Goal: Information Seeking & Learning: Learn about a topic

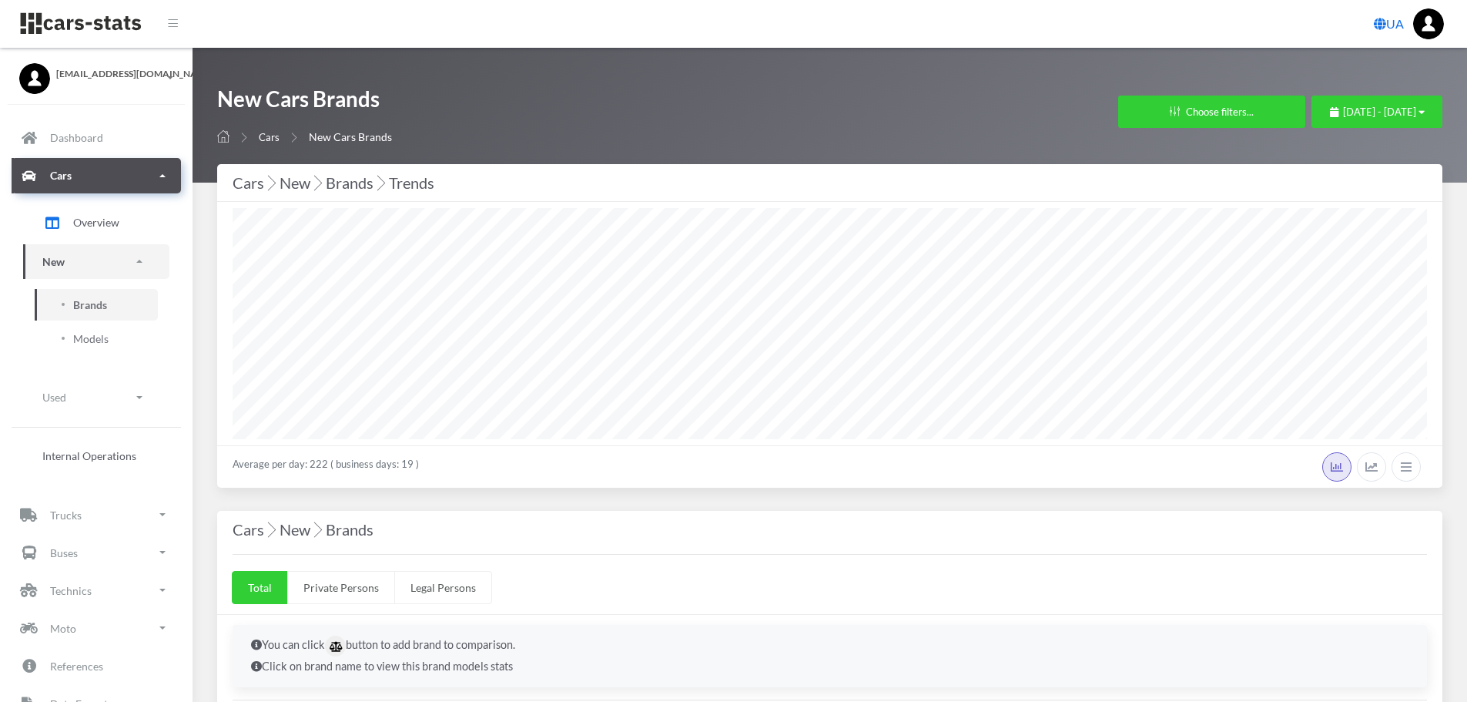
select select "25"
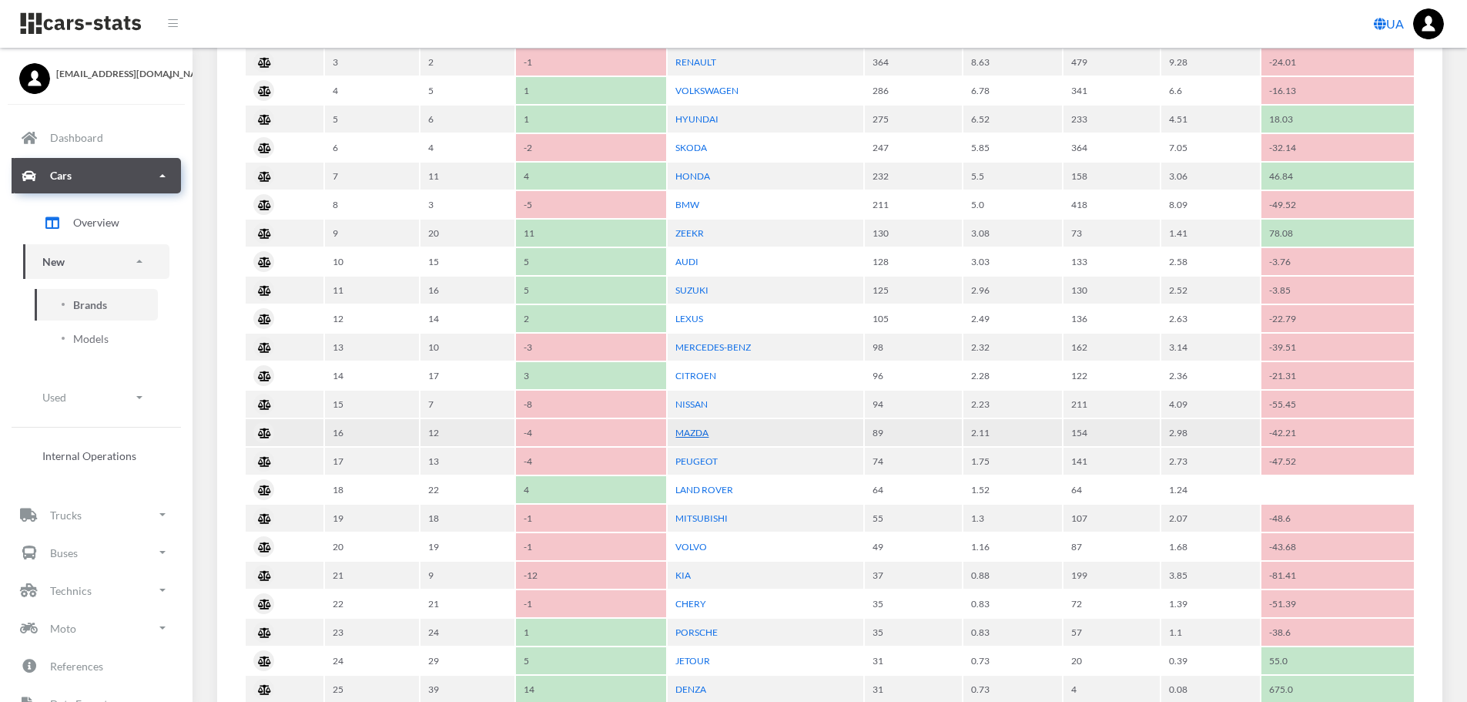
click at [697, 431] on link "MAZDA" at bounding box center [691, 433] width 33 height 12
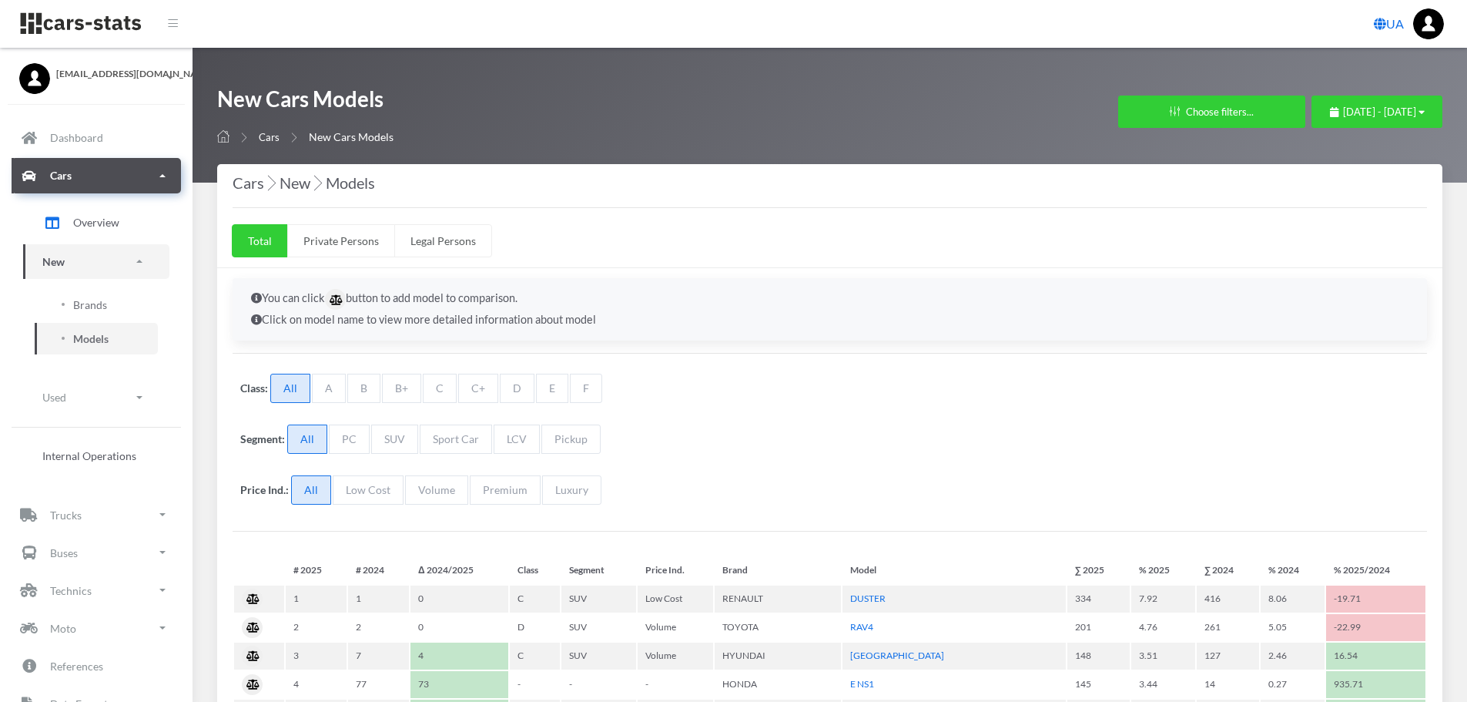
scroll to position [12, 12]
select select "25"
select select "MAZDA"
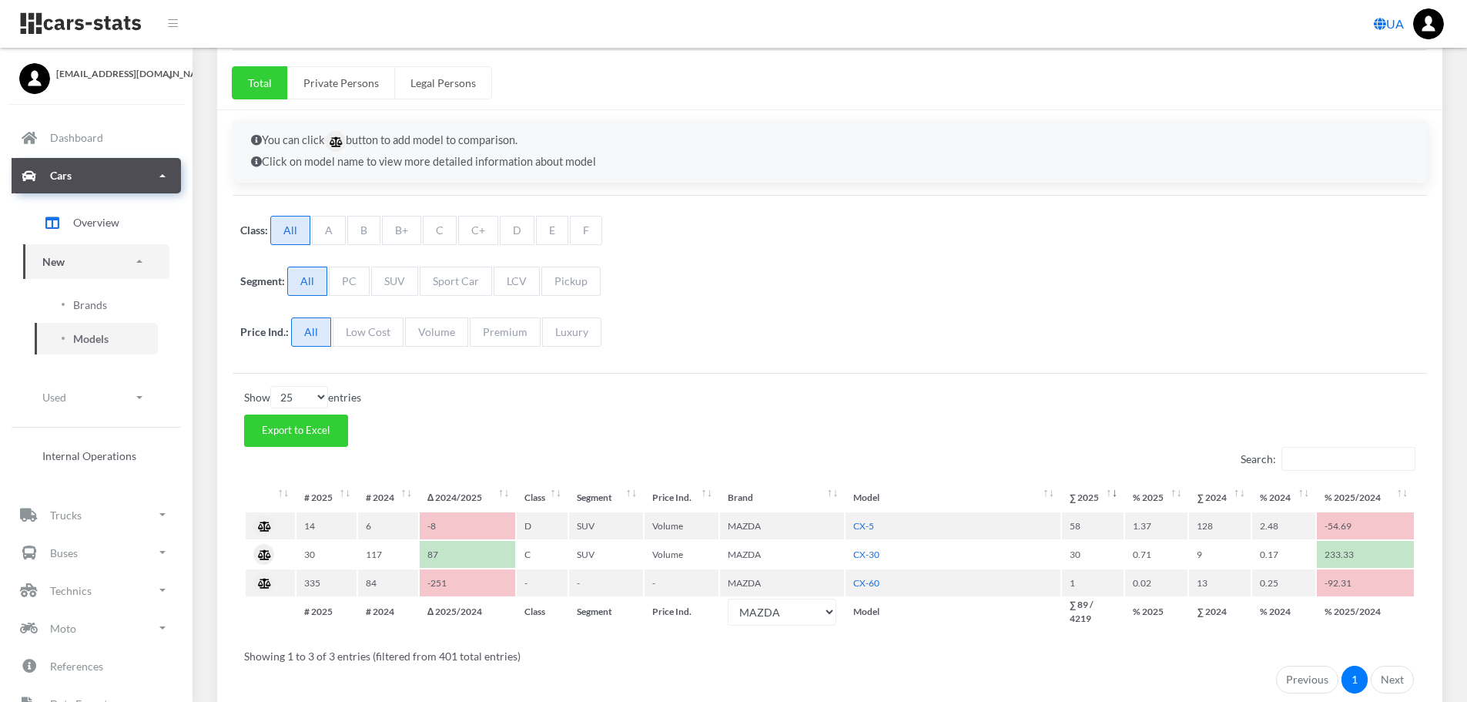
scroll to position [81, 0]
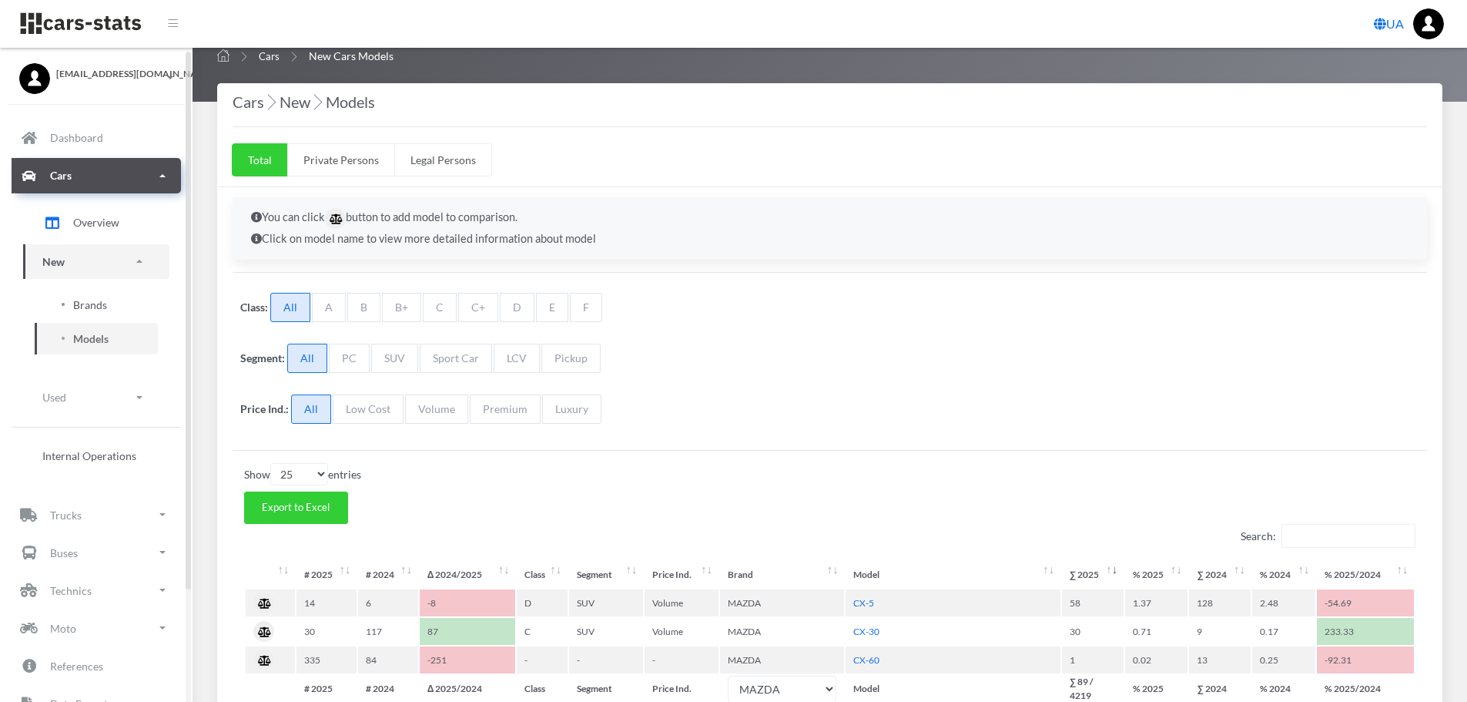
click at [112, 300] on link "Brands" at bounding box center [96, 305] width 123 height 32
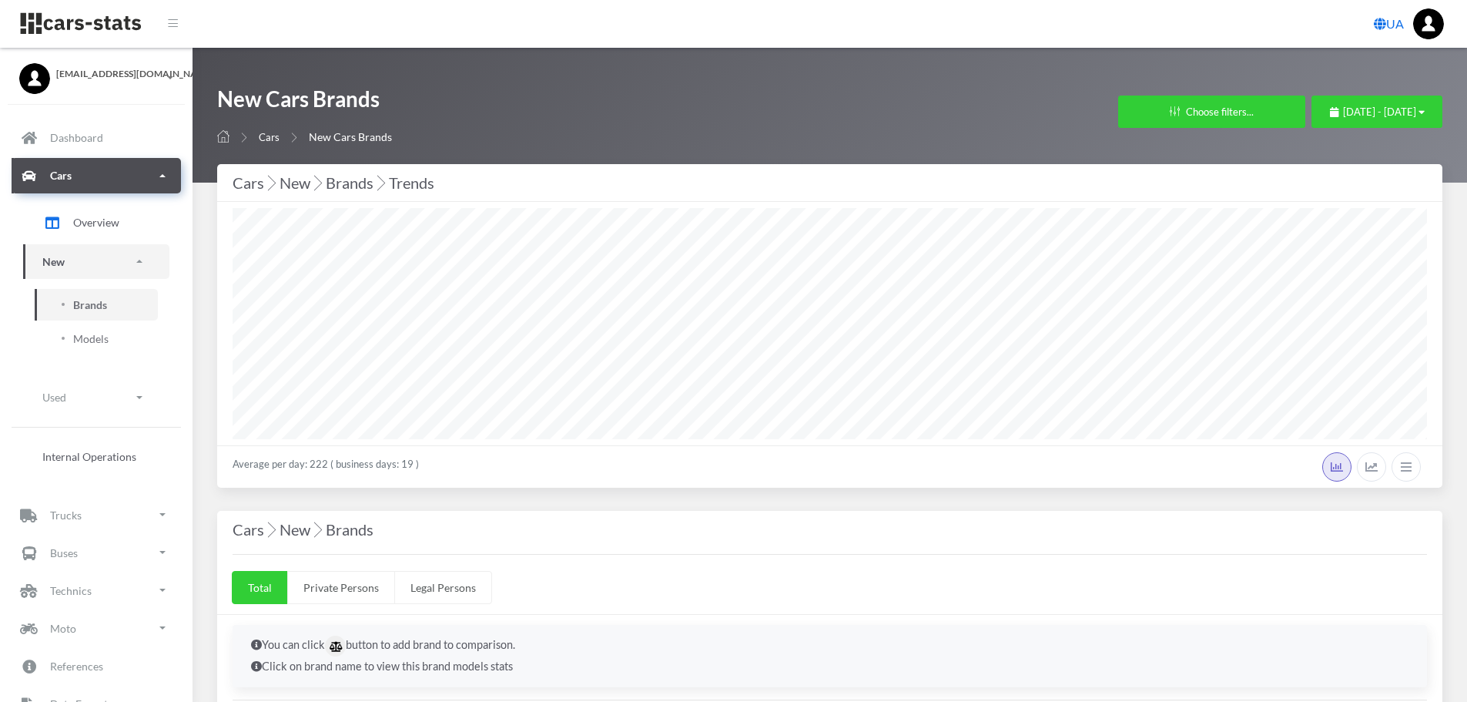
select select "25"
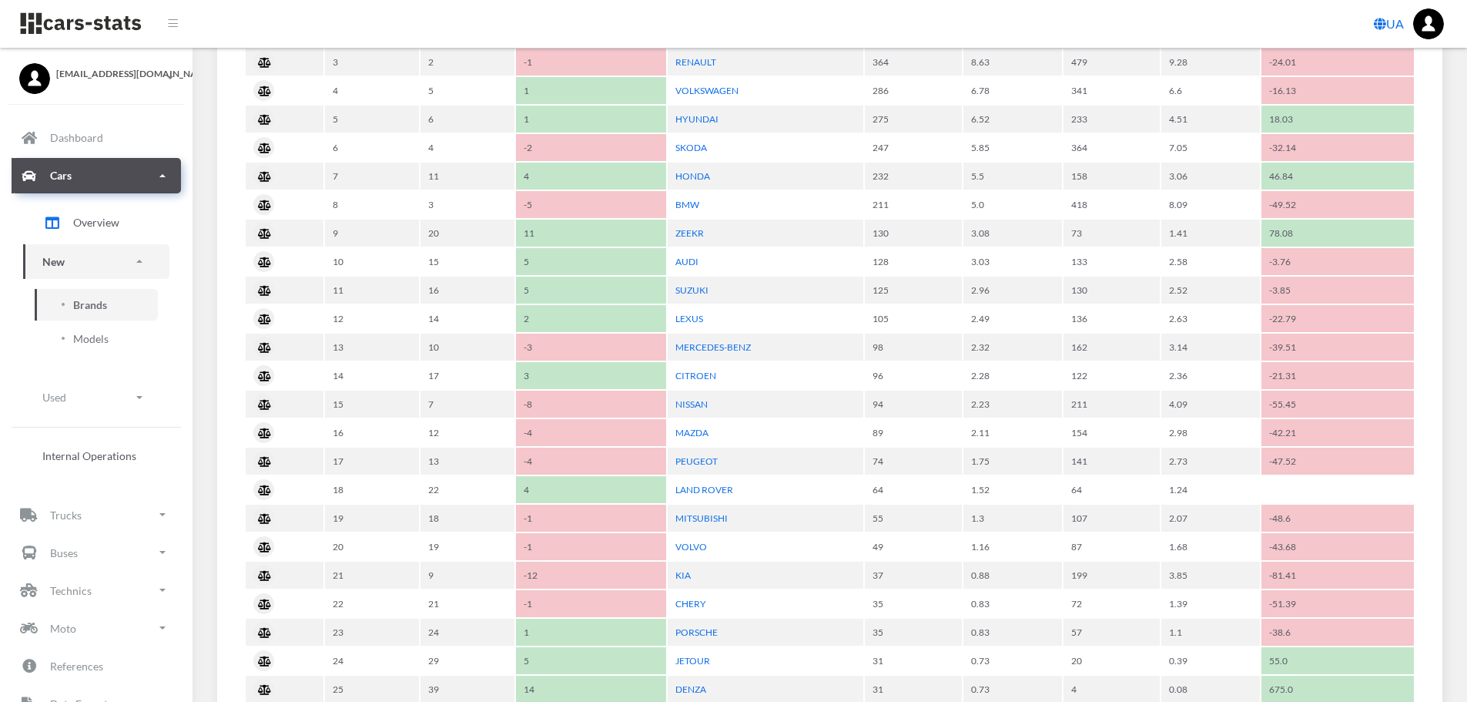
scroll to position [616, 0]
